Goal: Information Seeking & Learning: Learn about a topic

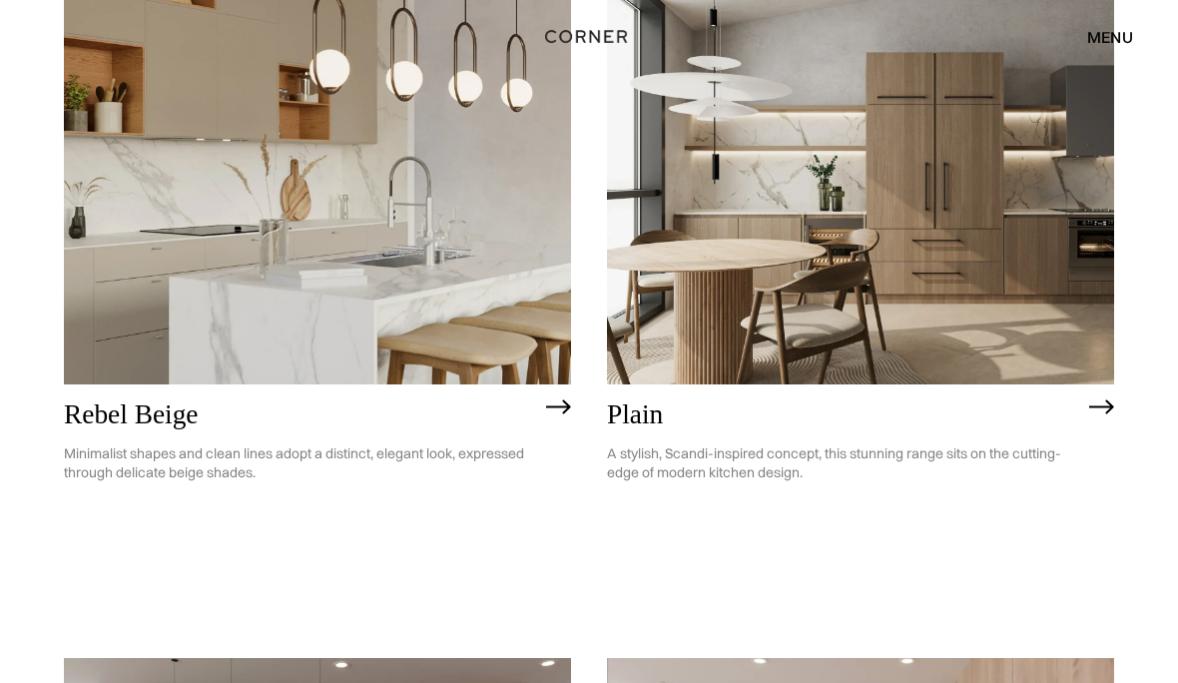
scroll to position [3784, 0]
click at [1101, 407] on img at bounding box center [1101, 407] width 25 height 16
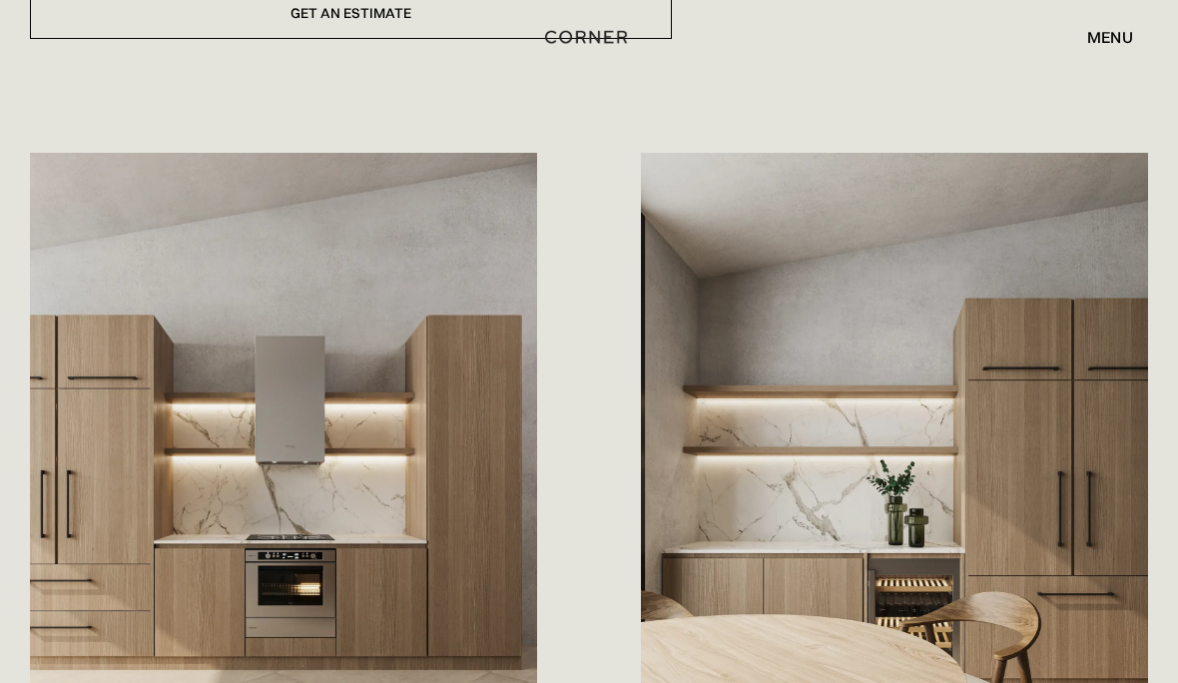
scroll to position [905, 0]
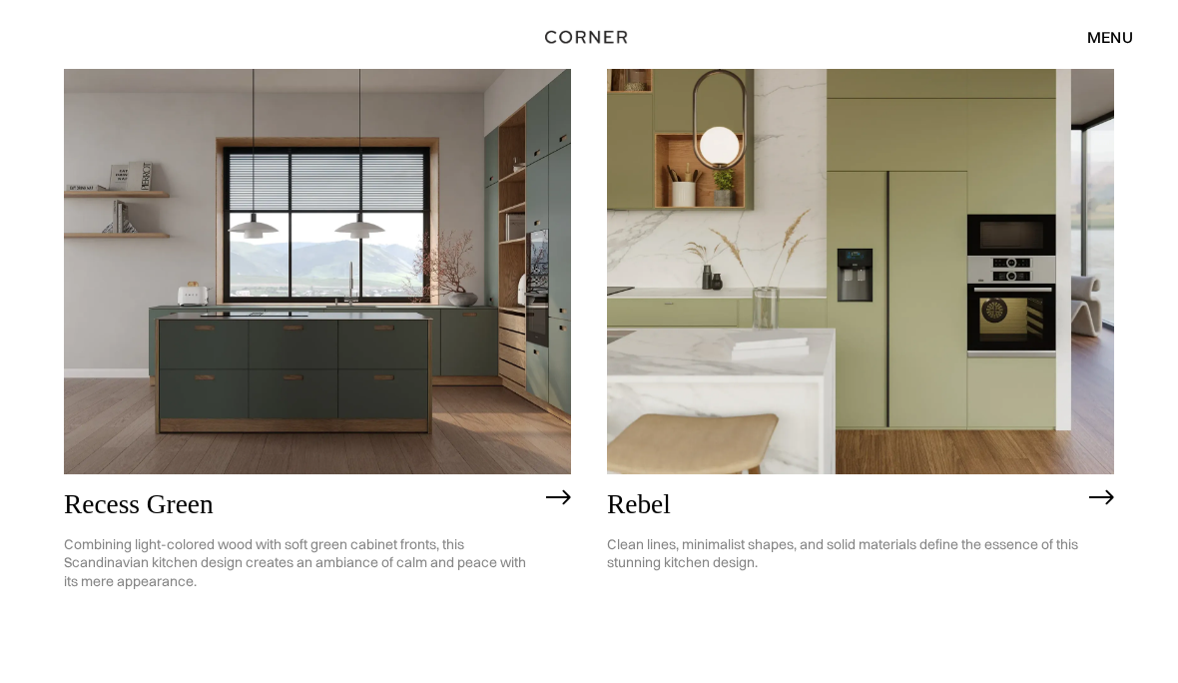
scroll to position [2995, 0]
click at [553, 501] on img at bounding box center [558, 498] width 25 height 16
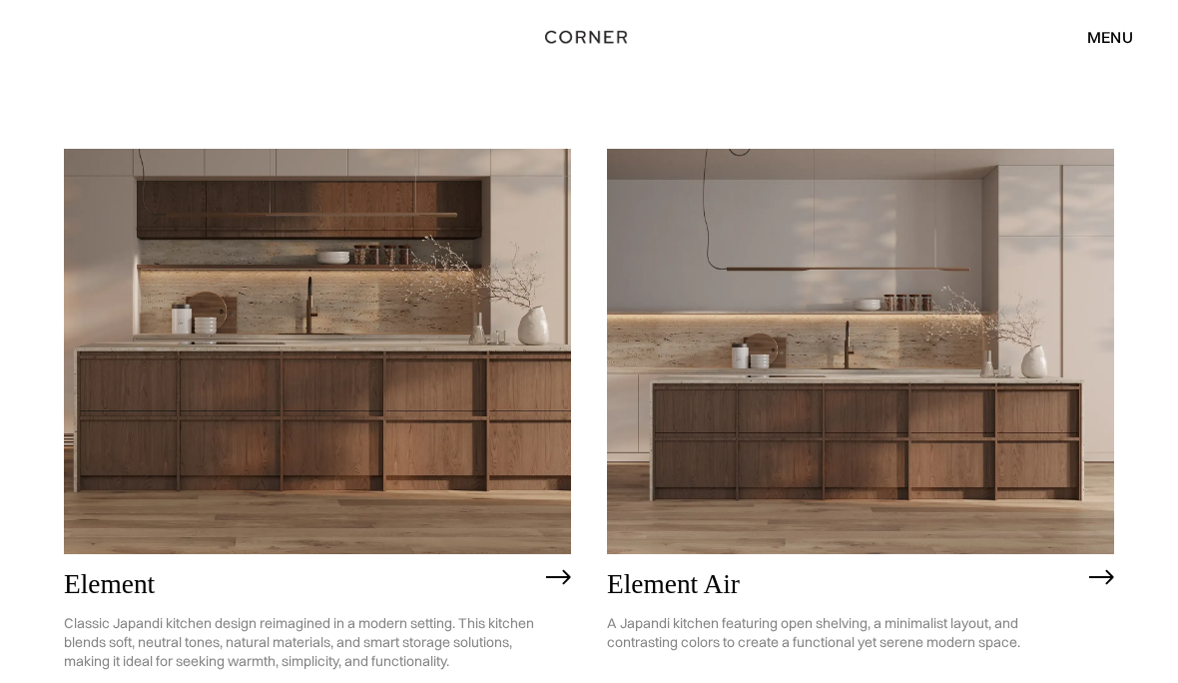
scroll to position [1520, 0]
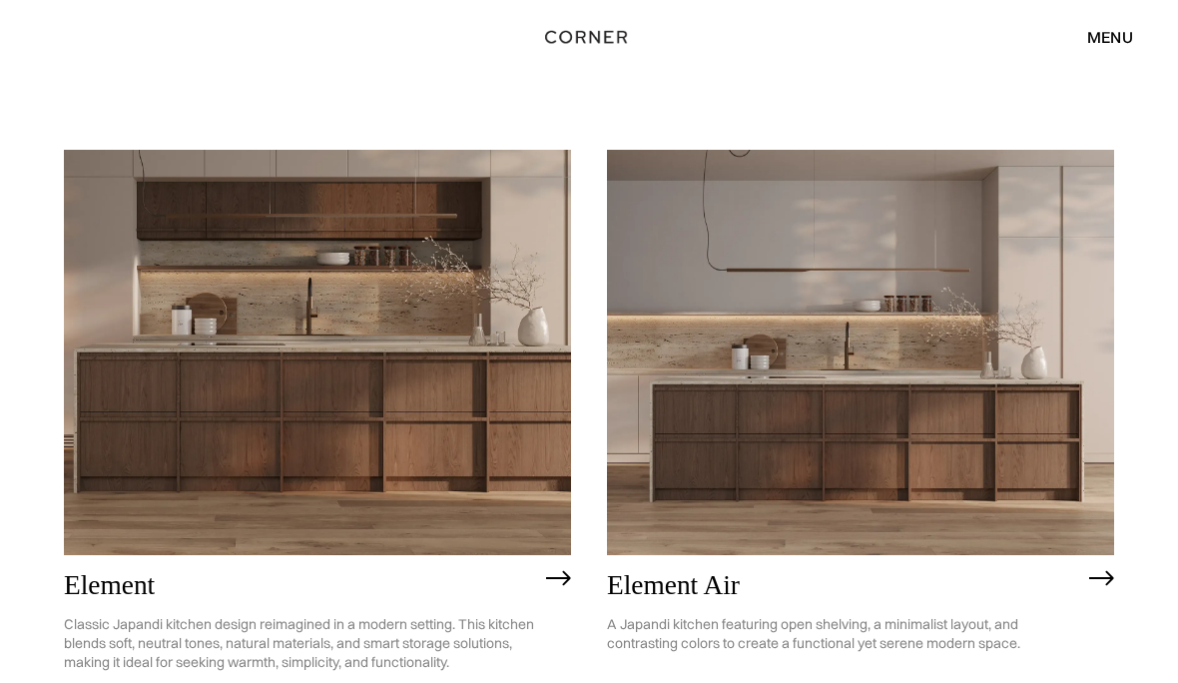
click at [934, 461] on img at bounding box center [860, 352] width 507 height 405
click at [1093, 574] on img at bounding box center [1101, 578] width 25 height 16
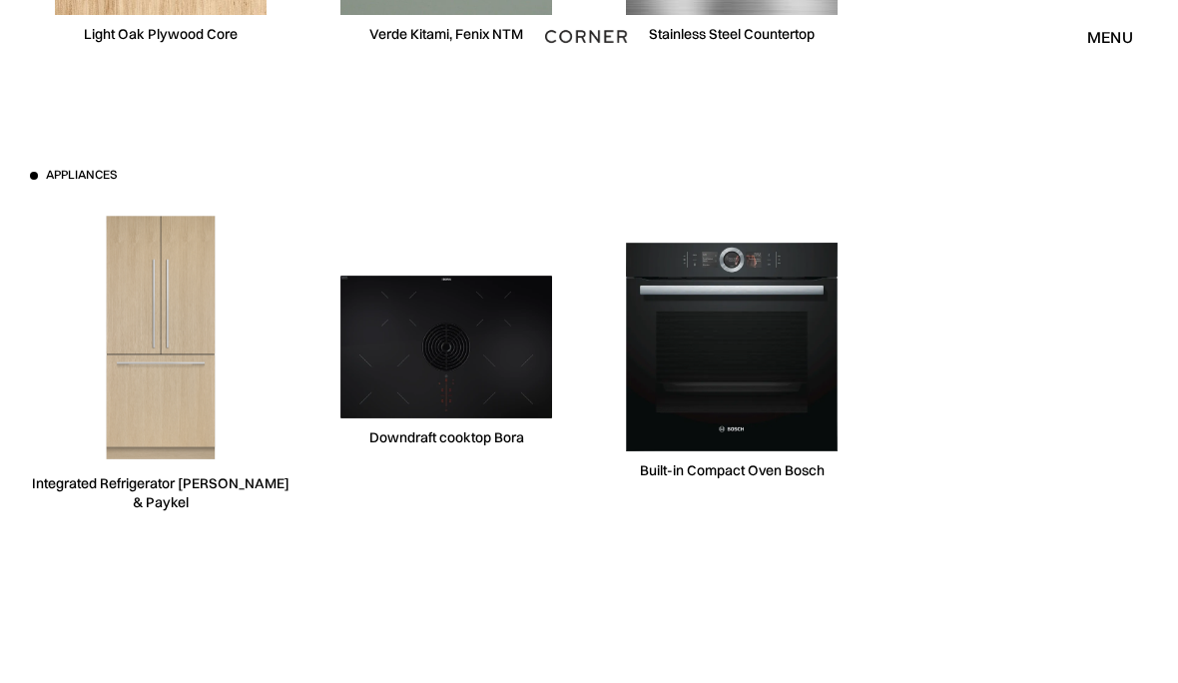
scroll to position [6245, 0]
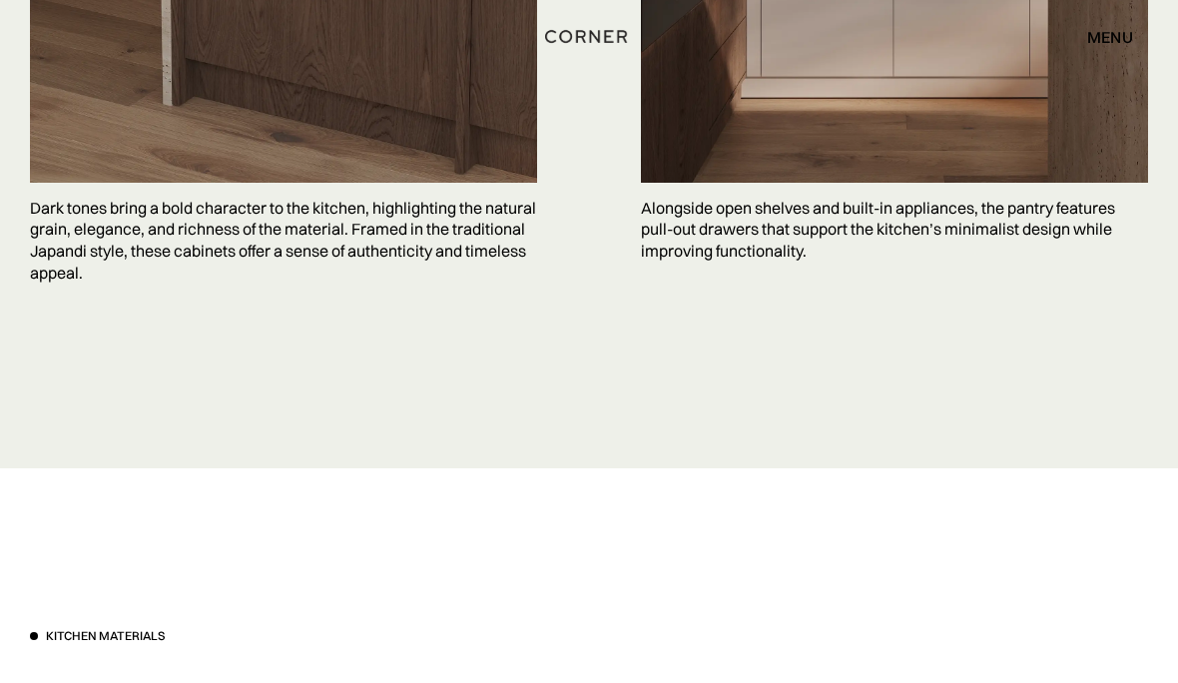
scroll to position [5115, 0]
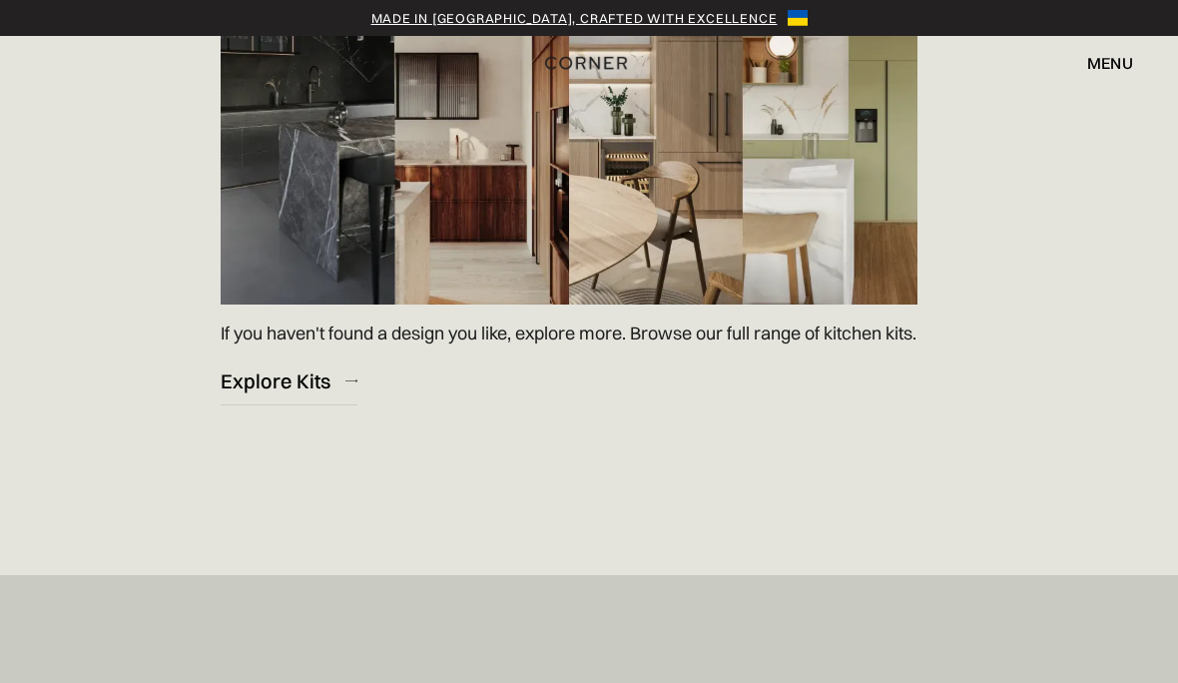
scroll to position [2956, 0]
